Goal: Check status: Check status

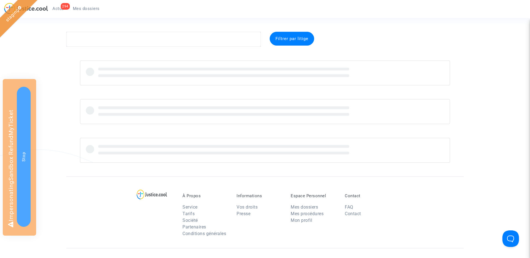
click at [63, 8] on div "294" at bounding box center [65, 6] width 9 height 7
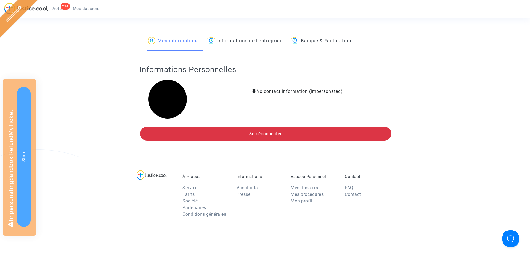
click at [258, 35] on link "Informations de l'entreprise" at bounding box center [244, 41] width 75 height 19
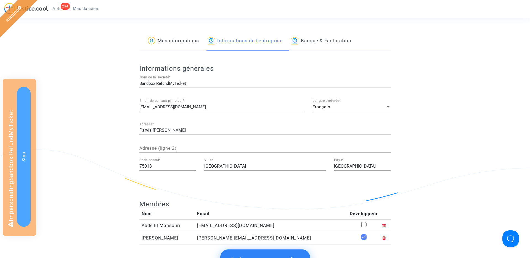
click at [345, 102] on div "Français Langue préferée *" at bounding box center [351, 105] width 78 height 12
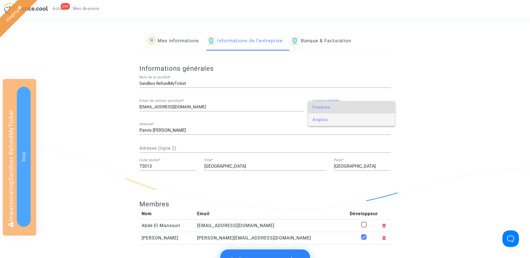
click at [340, 116] on span "Anglais" at bounding box center [351, 119] width 78 height 12
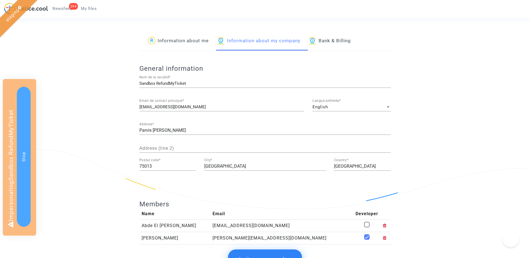
drag, startPoint x: 0, startPoint y: 0, endPoint x: 60, endPoint y: 8, distance: 60.4
click at [60, 8] on span "Newsfeed" at bounding box center [62, 8] width 20 height 5
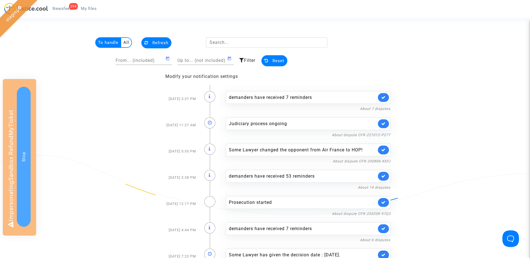
click at [92, 10] on span "My files" at bounding box center [89, 8] width 16 height 5
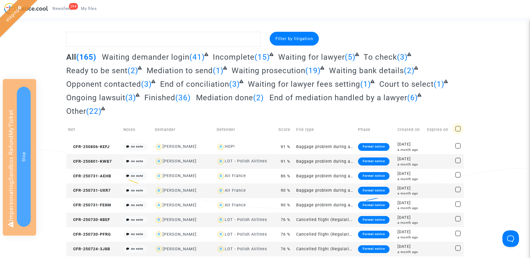
click at [457, 127] on span at bounding box center [458, 129] width 6 height 6
click at [458, 131] on input "checkbox" at bounding box center [458, 131] width 0 height 0
checkbox input "true"
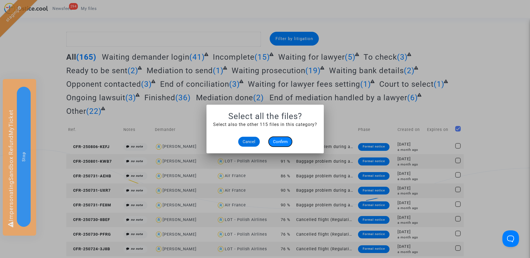
click at [284, 142] on span "Confirm" at bounding box center [280, 141] width 15 height 5
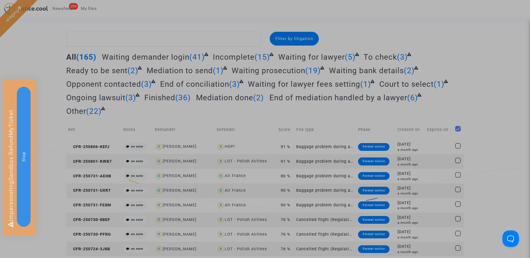
checkbox input "true"
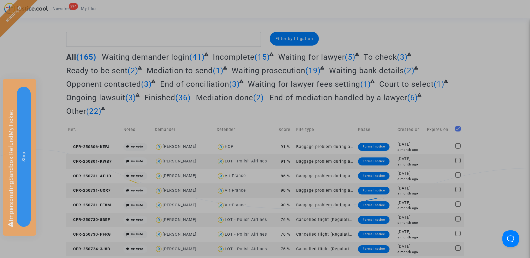
checkbox input "true"
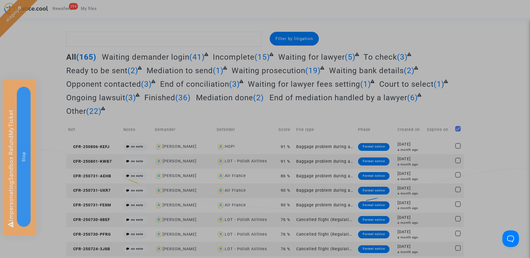
checkbox input "true"
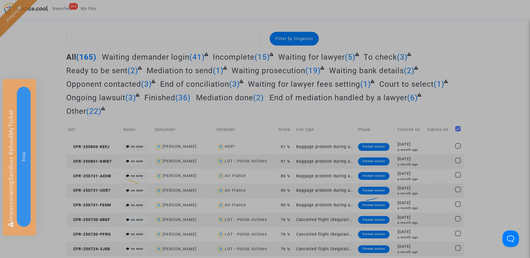
checkbox input "true"
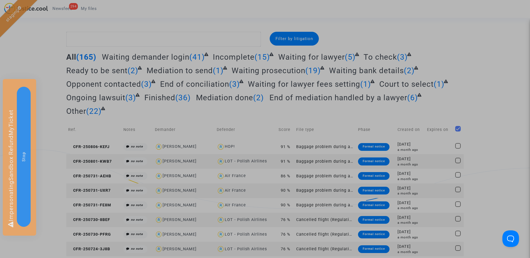
checkbox input "true"
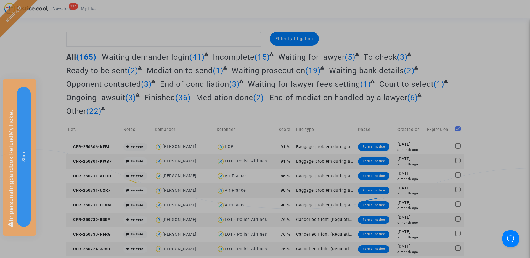
checkbox input "true"
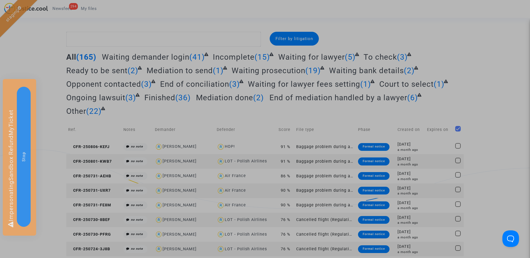
checkbox input "true"
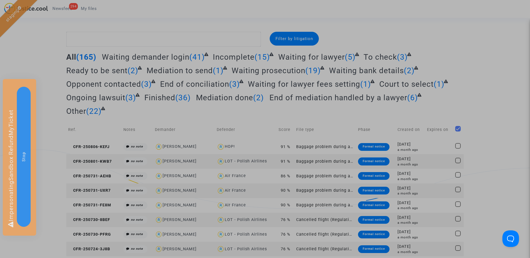
checkbox input "true"
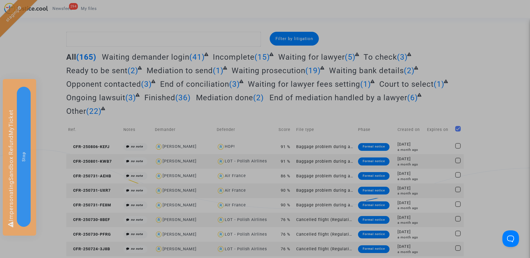
checkbox input "true"
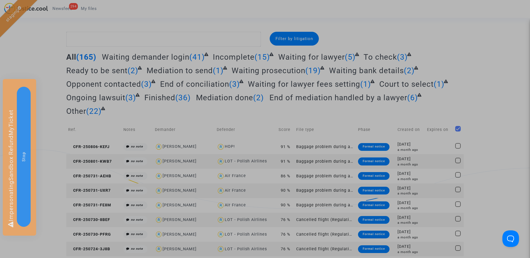
checkbox input "true"
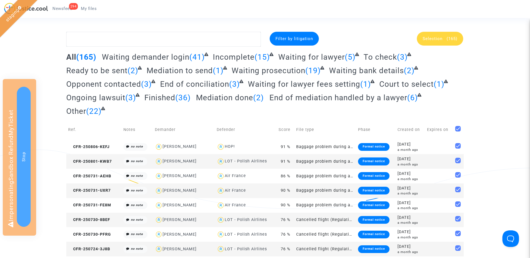
click at [436, 41] on span "Selection" at bounding box center [432, 38] width 20 height 5
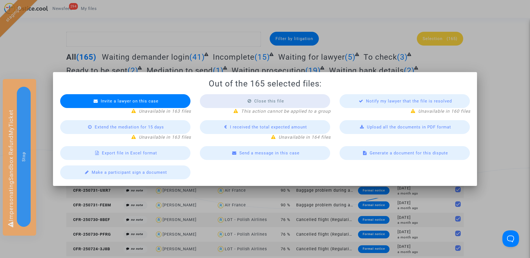
click at [374, 129] on div "Upload all the documents in PDF format" at bounding box center [404, 127] width 130 height 14
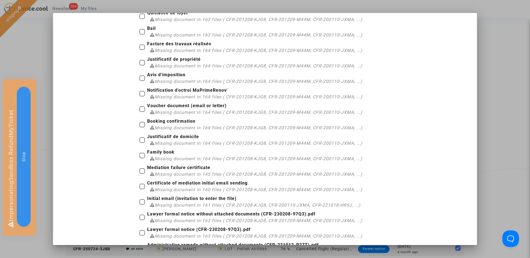
scroll to position [365, 0]
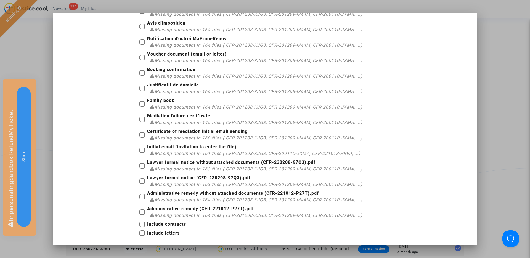
click at [145, 180] on label "Lawyer formal notice (CFR-230208-97Q3).pdf Missing document in 163 files ( CFR-…" at bounding box center [250, 180] width 223 height 13
click at [142, 184] on input "Lawyer formal notice (CFR-230208-97Q3).pdf Missing document in 163 files ( CFR-…" at bounding box center [142, 184] width 0 height 0
checkbox input "true"
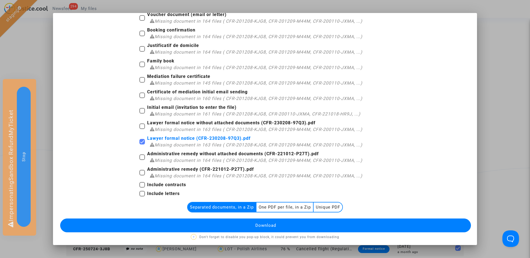
scroll to position [407, 0]
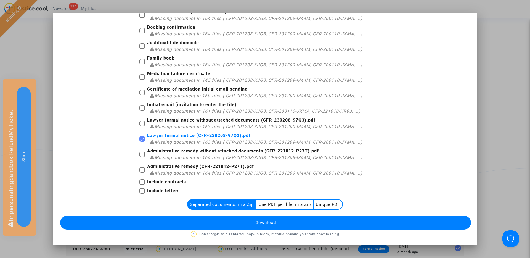
click at [491, 80] on div at bounding box center [265, 129] width 530 height 258
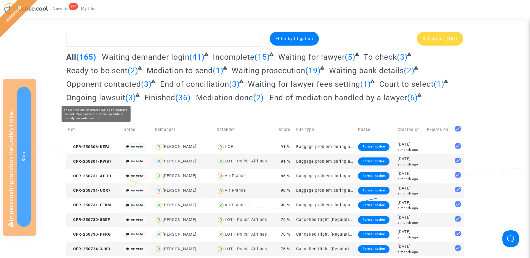
click at [116, 95] on span "Ongoing lawsuit" at bounding box center [95, 97] width 59 height 9
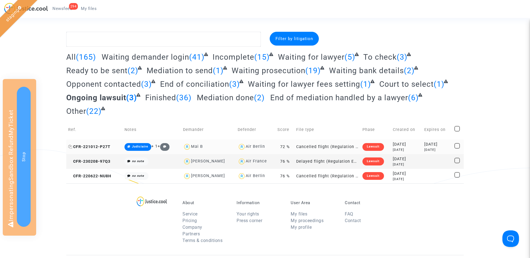
click at [95, 146] on span "CFR-221012-P27T" at bounding box center [89, 146] width 42 height 5
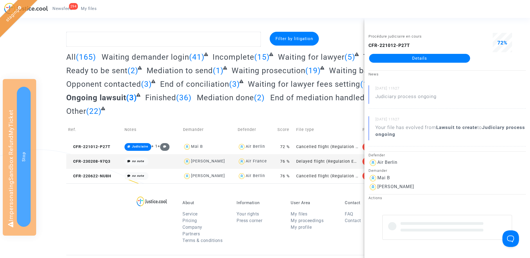
click at [401, 55] on link "Details" at bounding box center [419, 58] width 101 height 9
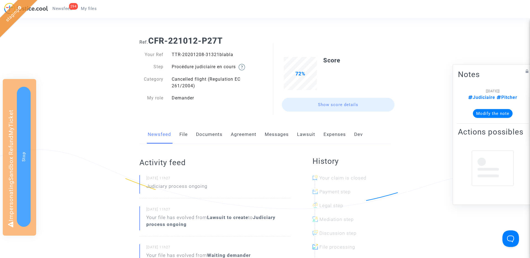
click at [310, 134] on link "Lawsuit" at bounding box center [306, 134] width 18 height 18
